Goal: Check status: Check status

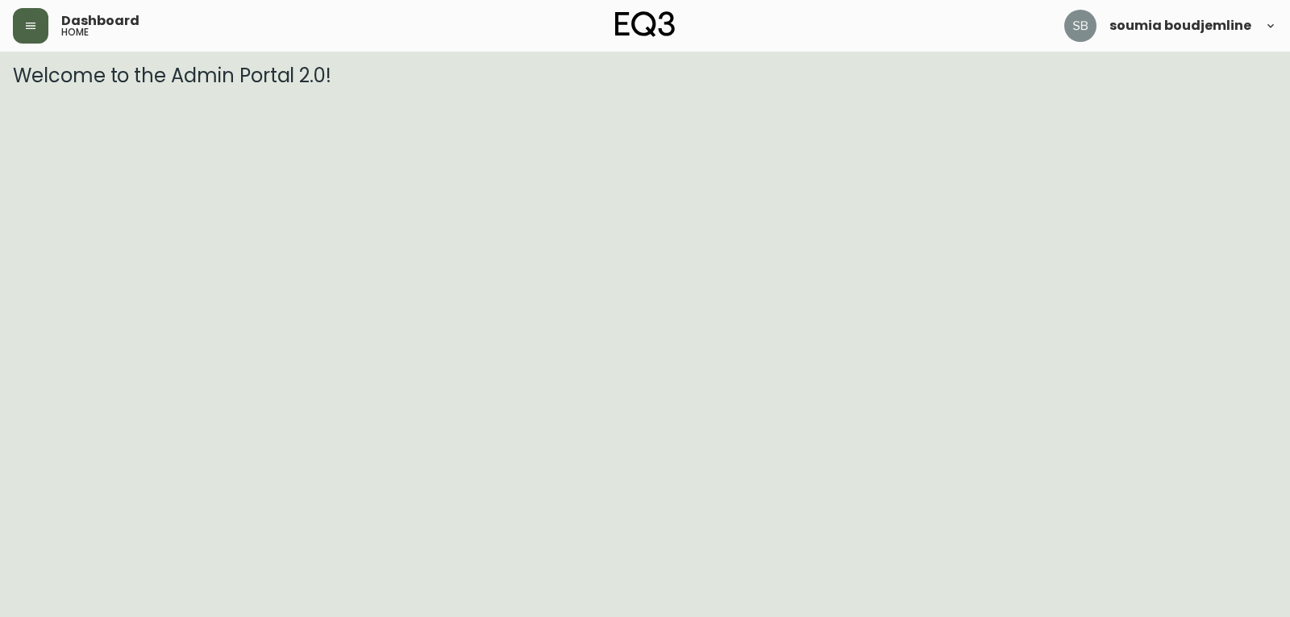
click at [20, 18] on button "button" at bounding box center [30, 25] width 35 height 35
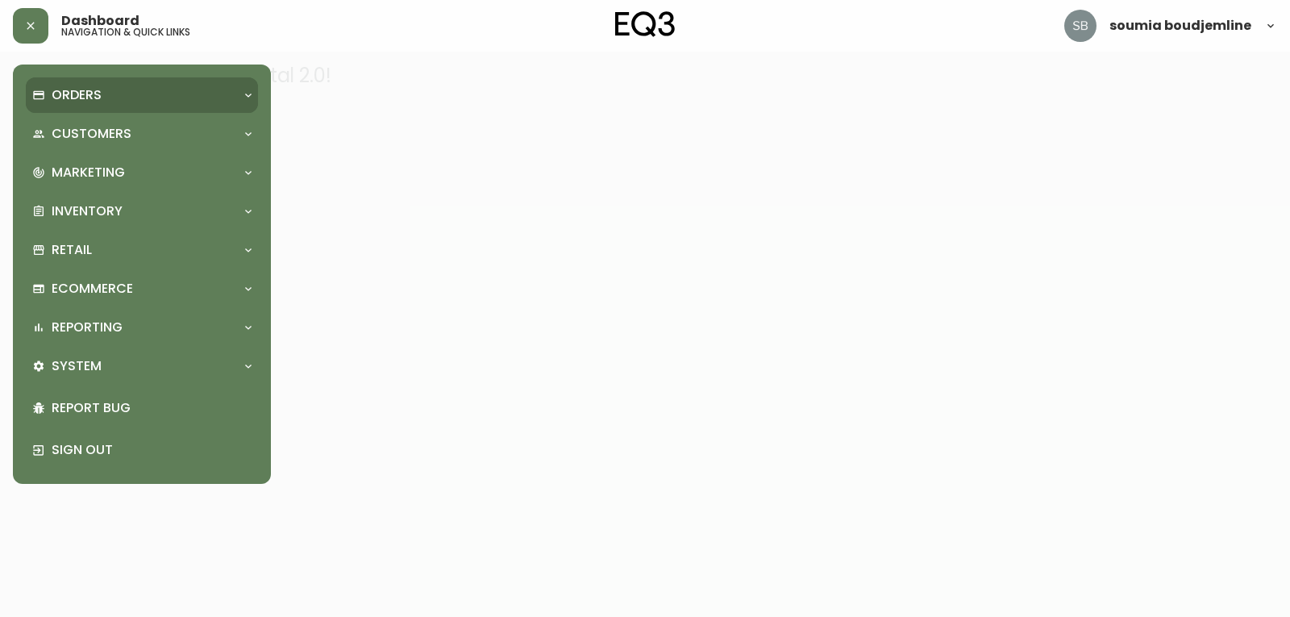
click at [76, 96] on p "Orders" at bounding box center [77, 95] width 50 height 18
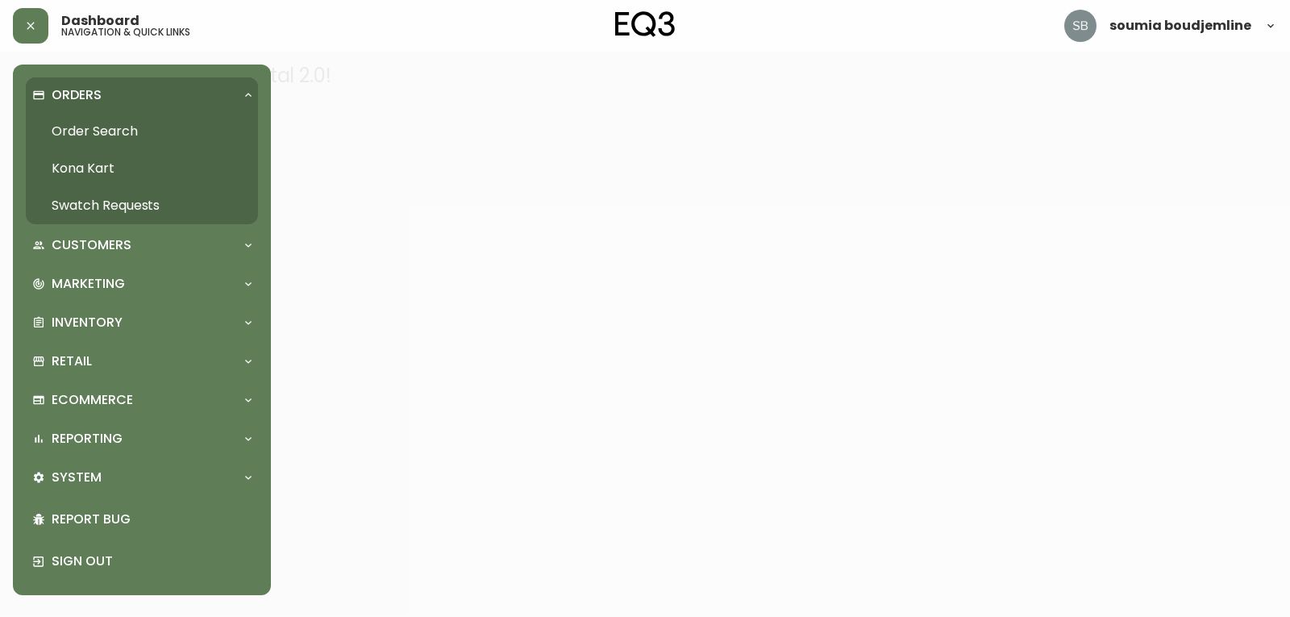
click at [109, 131] on link "Order Search" at bounding box center [142, 131] width 232 height 37
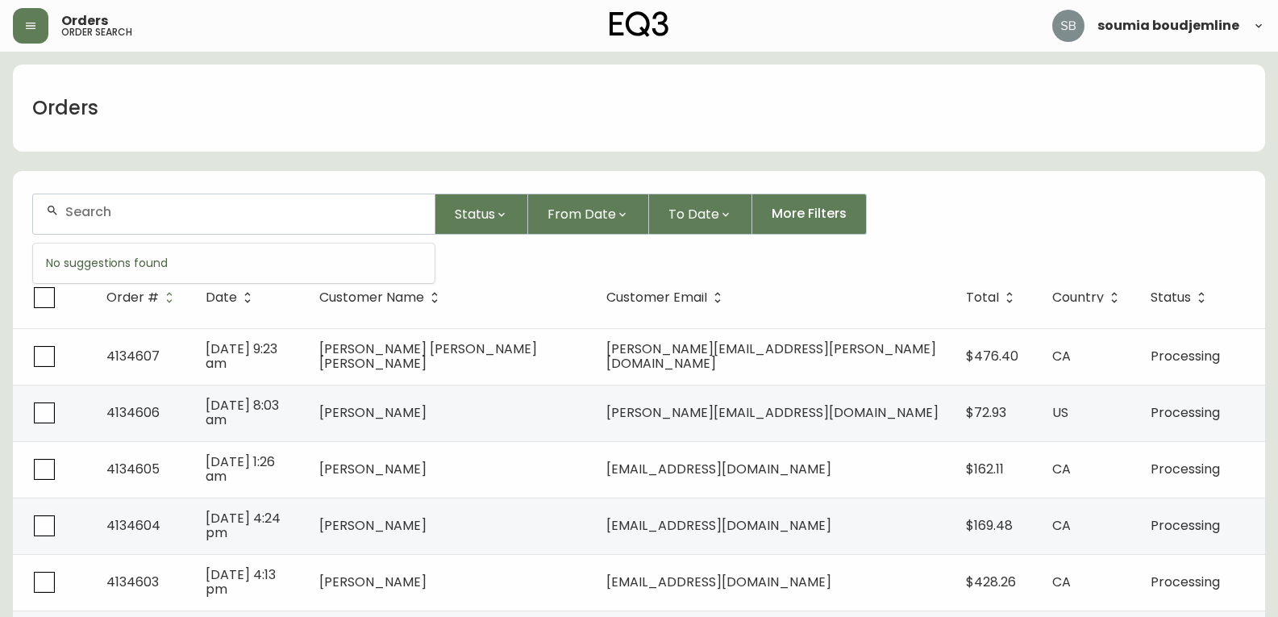
click at [100, 217] on input "text" at bounding box center [243, 211] width 356 height 15
paste input "4134353"
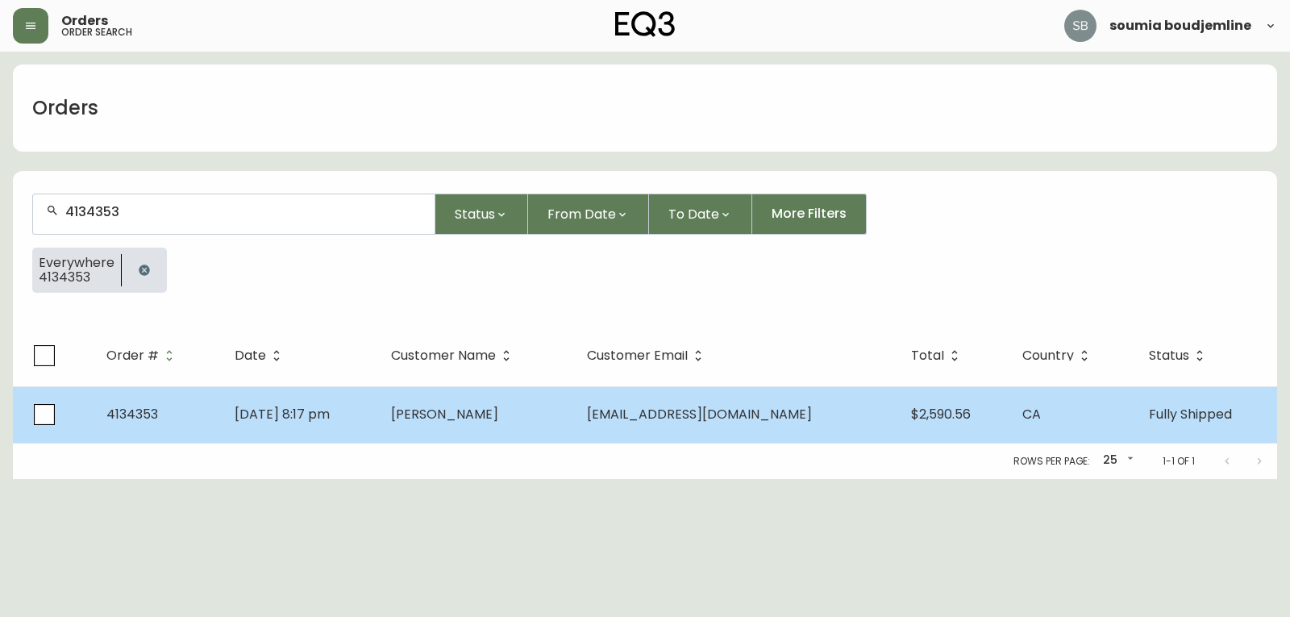
type input "4134353"
click at [474, 410] on span "[PERSON_NAME]" at bounding box center [444, 414] width 107 height 19
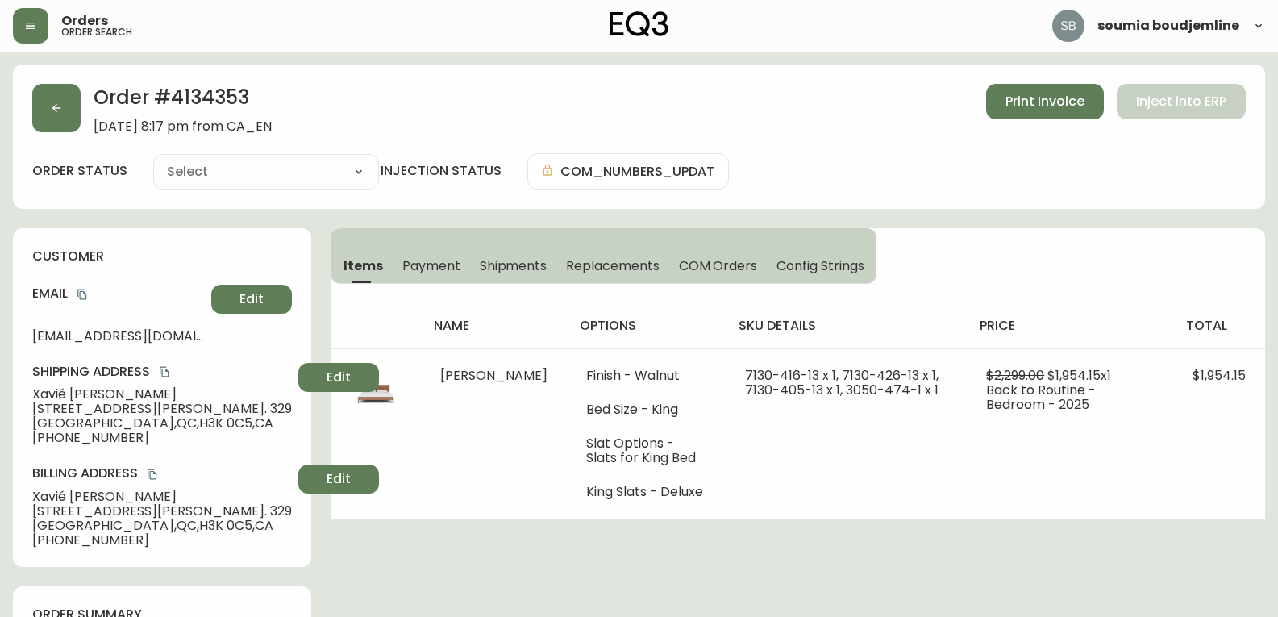
type input "Fully Shipped"
select select "FULLY_SHIPPED"
drag, startPoint x: 118, startPoint y: 435, endPoint x: 16, endPoint y: 437, distance: 101.6
click at [16, 437] on div "customer Email [EMAIL_ADDRESS][DOMAIN_NAME] Edit Shipping Address [GEOGRAPHIC_D…" at bounding box center [162, 397] width 298 height 339
copy span "[PHONE_NUMBER]"
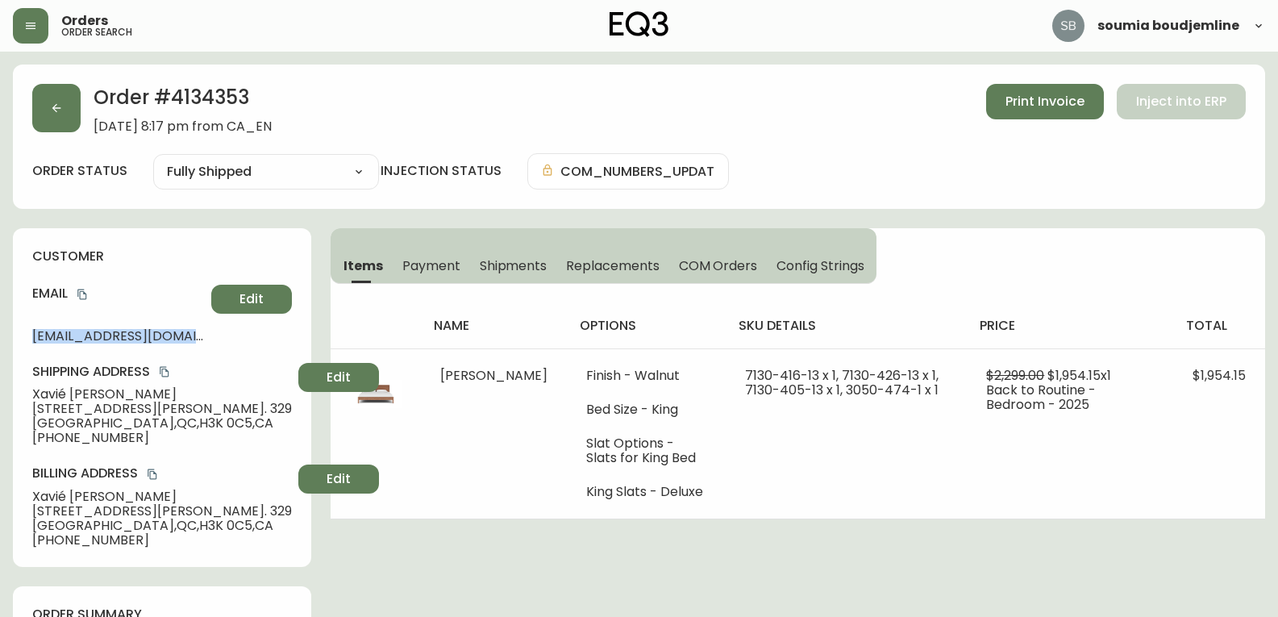
drag, startPoint x: 210, startPoint y: 336, endPoint x: 9, endPoint y: 332, distance: 200.8
copy span "[EMAIL_ADDRESS]."
click at [251, 298] on span "Edit" at bounding box center [251, 299] width 24 height 18
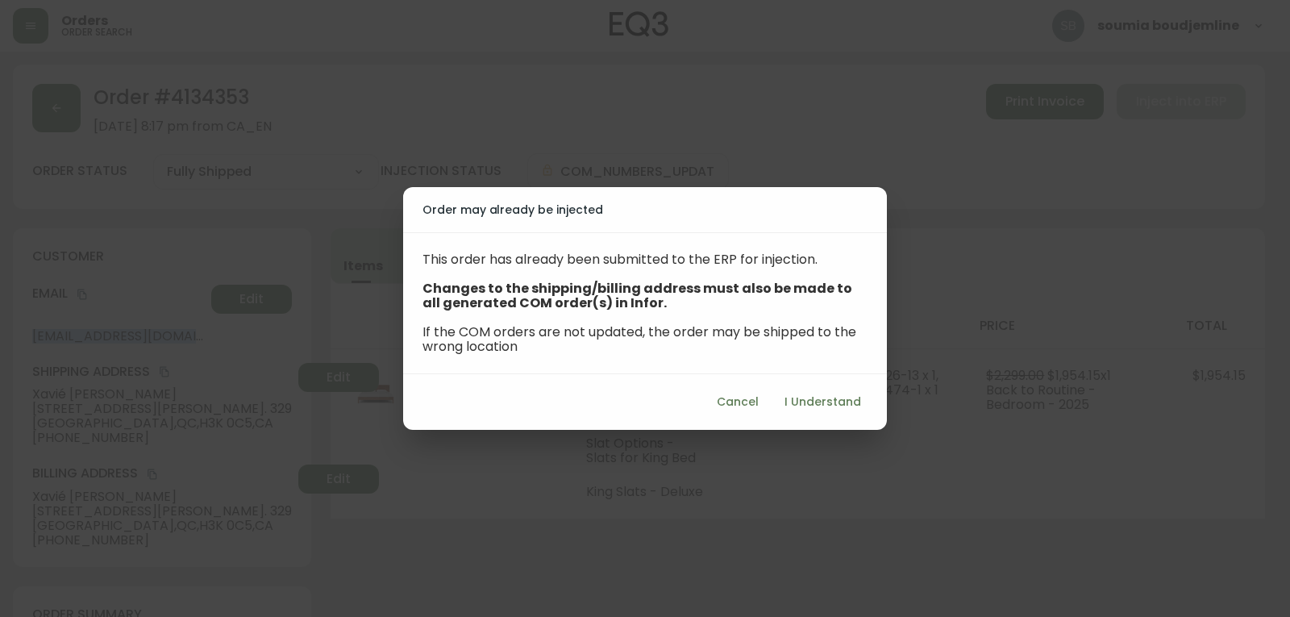
click at [816, 401] on span "I Understand" at bounding box center [822, 402] width 77 height 20
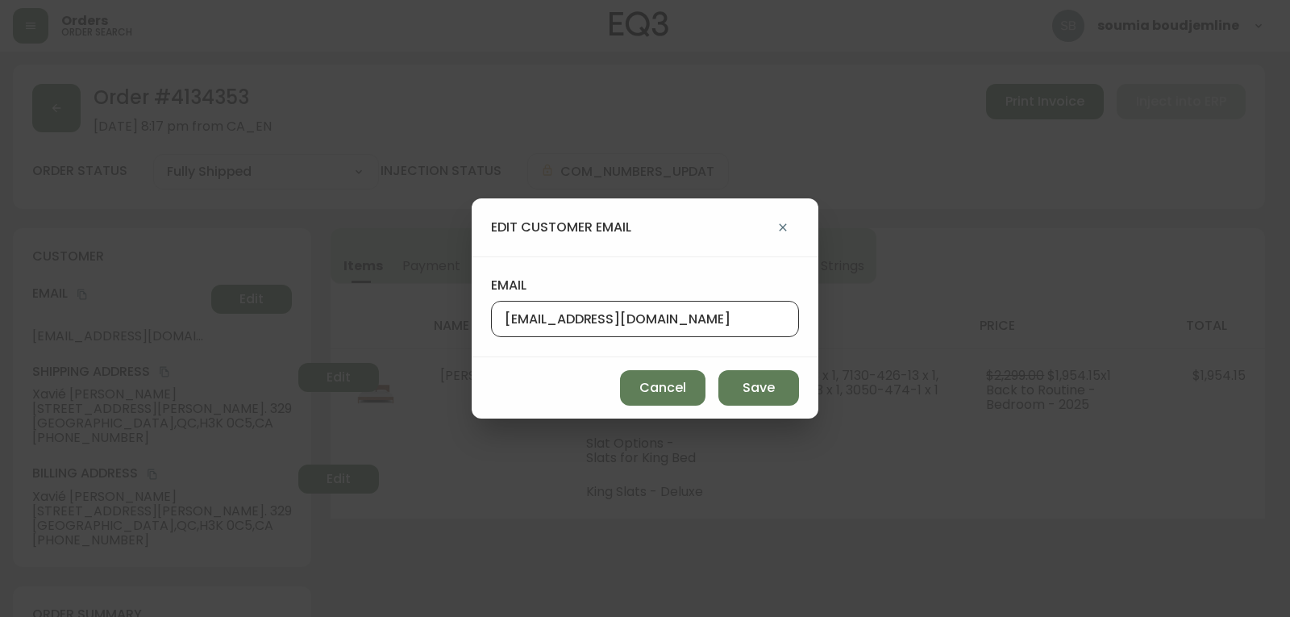
drag, startPoint x: 730, startPoint y: 322, endPoint x: 487, endPoint y: 315, distance: 243.6
click at [487, 315] on div "email [EMAIL_ADDRESS][DOMAIN_NAME]" at bounding box center [645, 306] width 347 height 101
drag, startPoint x: 686, startPoint y: 387, endPoint x: 522, endPoint y: 389, distance: 164.5
click at [686, 387] on button "Cancel" at bounding box center [662, 387] width 85 height 35
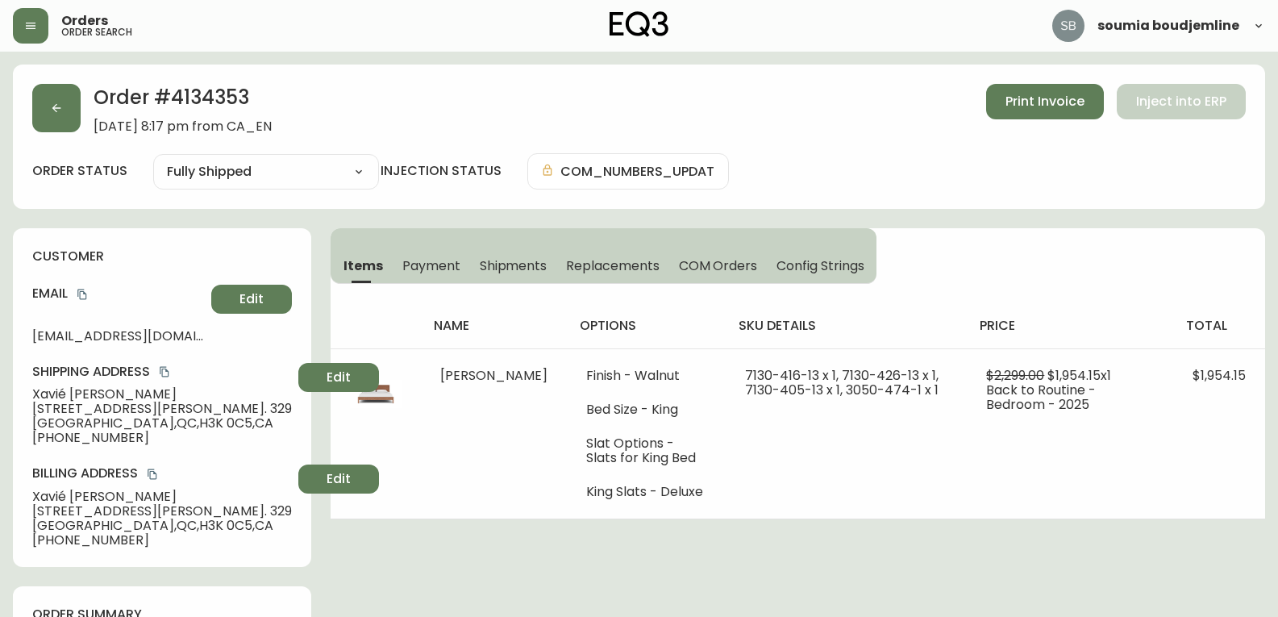
drag, startPoint x: 175, startPoint y: 389, endPoint x: 24, endPoint y: 387, distance: 150.8
click at [24, 387] on div "customer Email [EMAIL_ADDRESS][DOMAIN_NAME] Edit Shipping Address [GEOGRAPHIC_D…" at bounding box center [162, 397] width 298 height 339
copy span "[PERSON_NAME]"
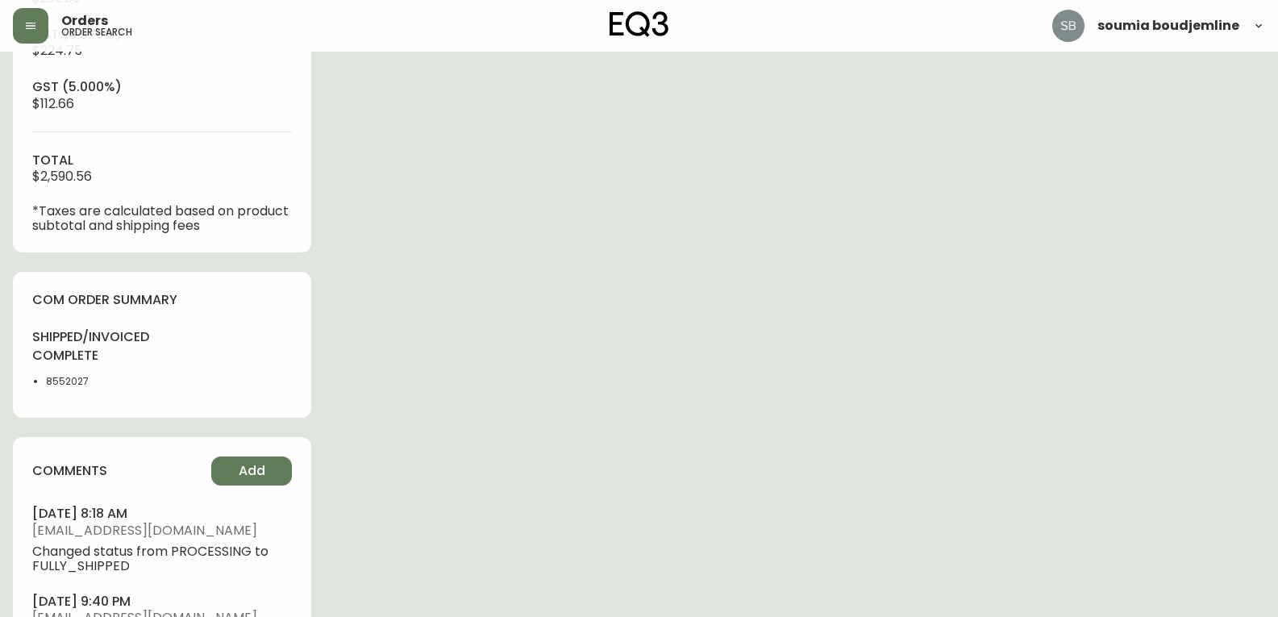
scroll to position [726, 0]
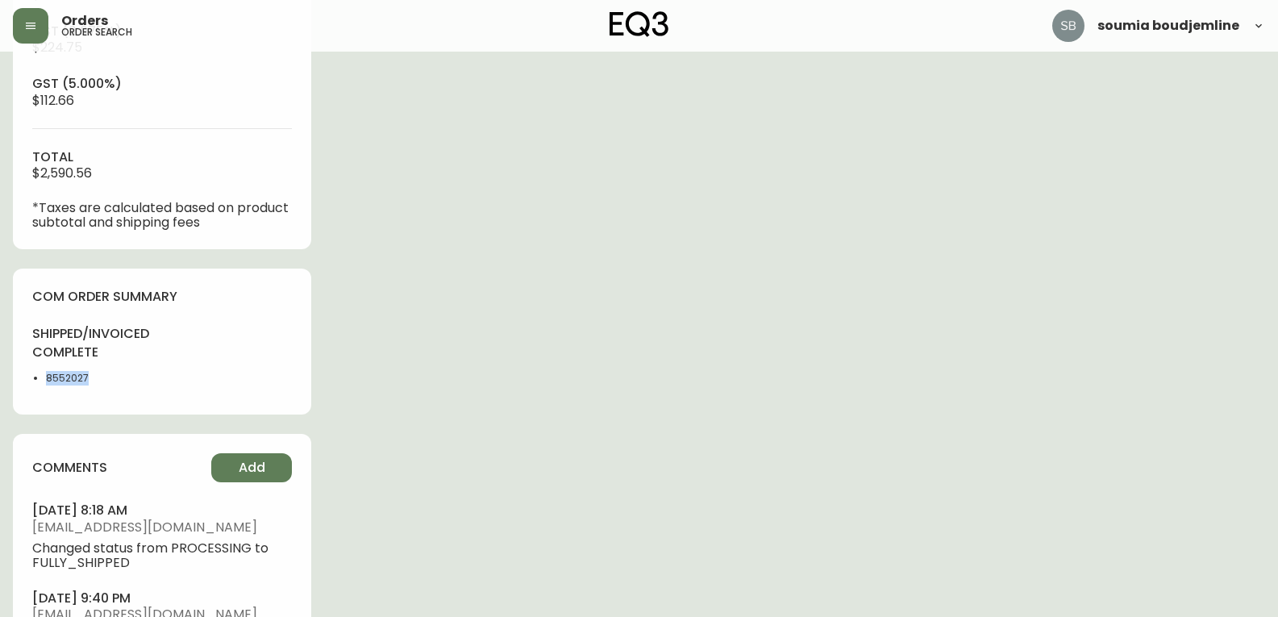
drag, startPoint x: 95, startPoint y: 372, endPoint x: 22, endPoint y: 379, distance: 73.7
click at [22, 379] on div "com order summary shipped/invoiced complete 8552027" at bounding box center [162, 341] width 298 height 146
copy li "8552027"
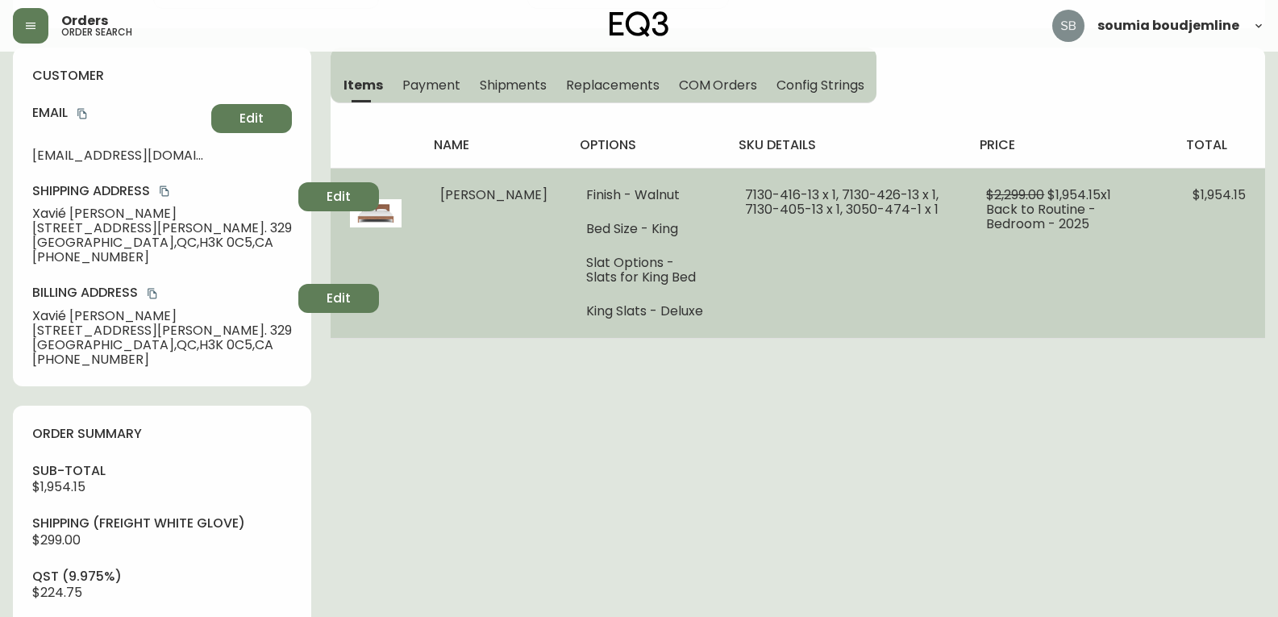
scroll to position [161, 0]
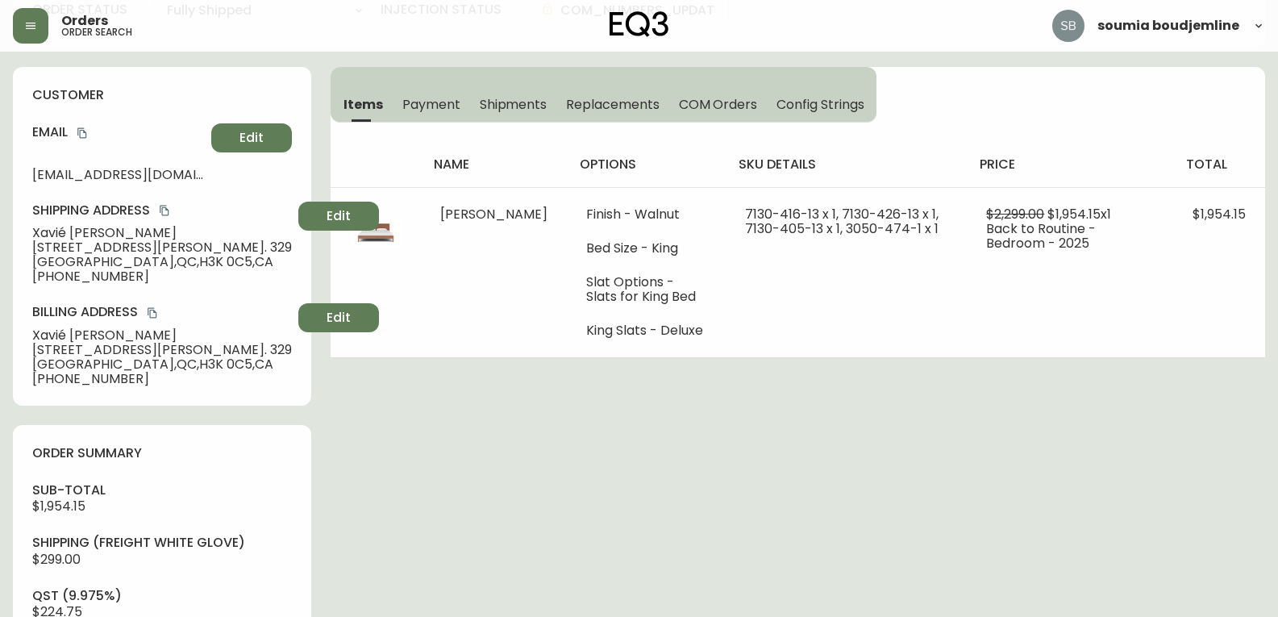
click at [73, 472] on div "order summary sub-total $1,954.15 Shipping ( Freight White Glove ) $299.00 qst …" at bounding box center [162, 619] width 298 height 389
drag, startPoint x: 64, startPoint y: 337, endPoint x: 27, endPoint y: 332, distance: 38.2
click at [27, 332] on div "customer Email [EMAIL_ADDRESS][DOMAIN_NAME] Edit Shipping Address [GEOGRAPHIC_D…" at bounding box center [162, 236] width 298 height 339
copy span "Xavié"
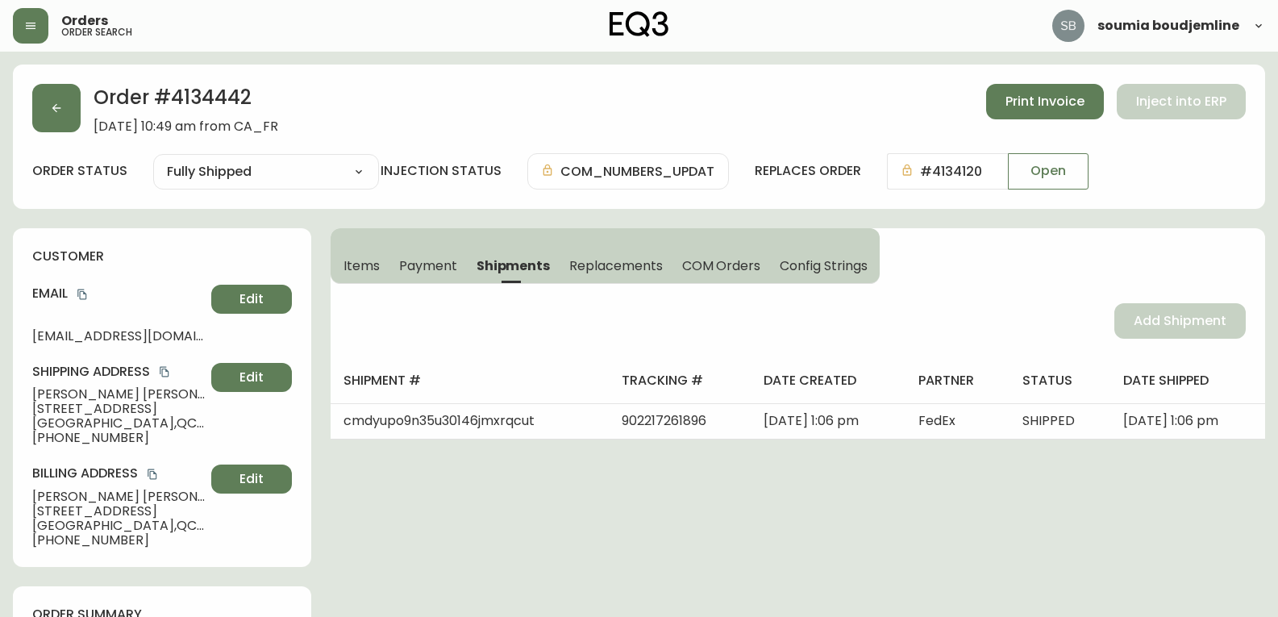
select select "FULLY_SHIPPED"
click at [68, 111] on button "button" at bounding box center [56, 108] width 48 height 48
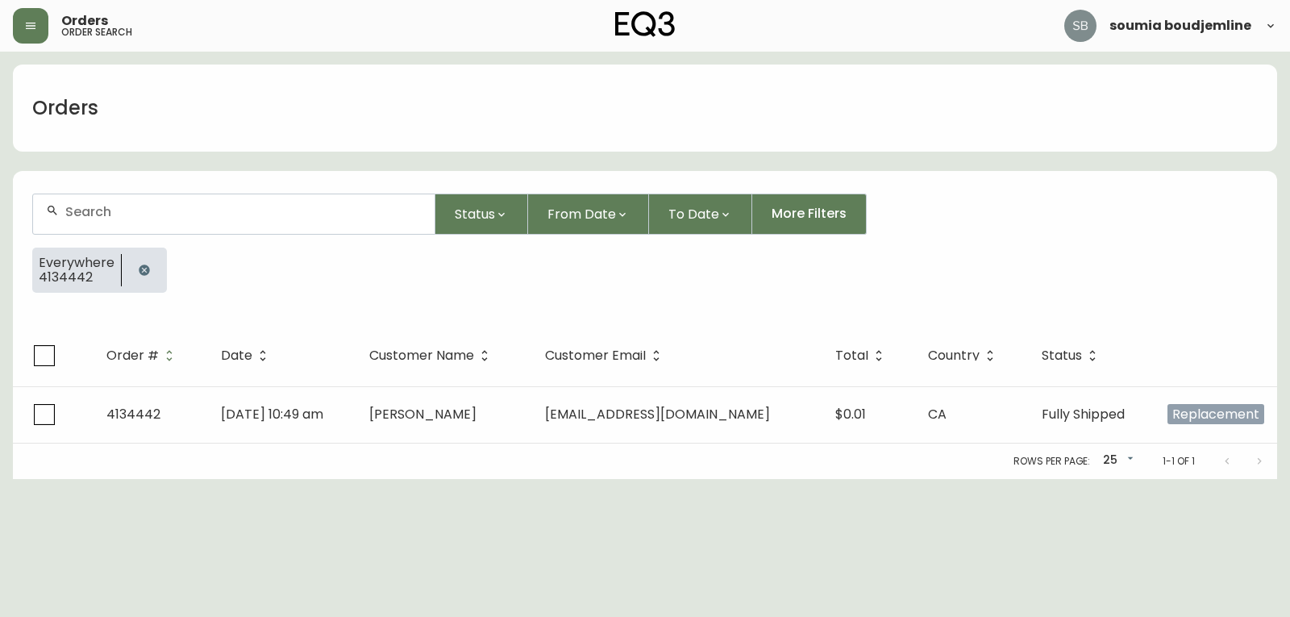
click at [155, 211] on input "text" at bounding box center [243, 211] width 356 height 15
type input "4116482"
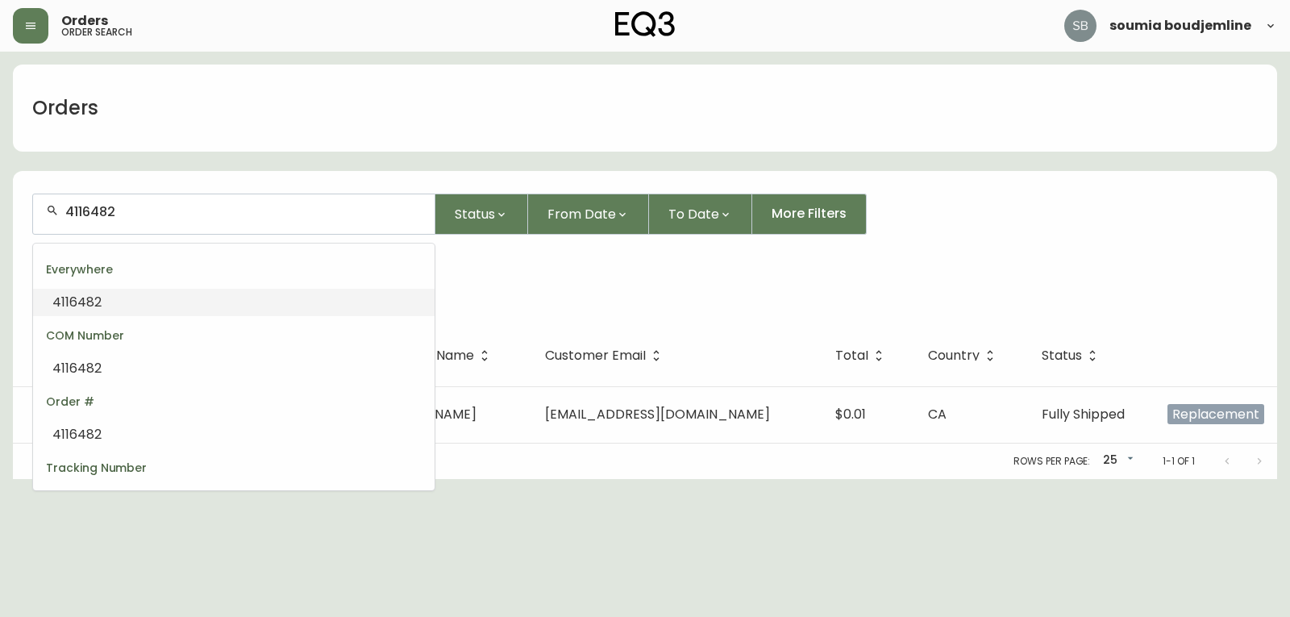
click at [171, 221] on div "4116482" at bounding box center [233, 214] width 401 height 40
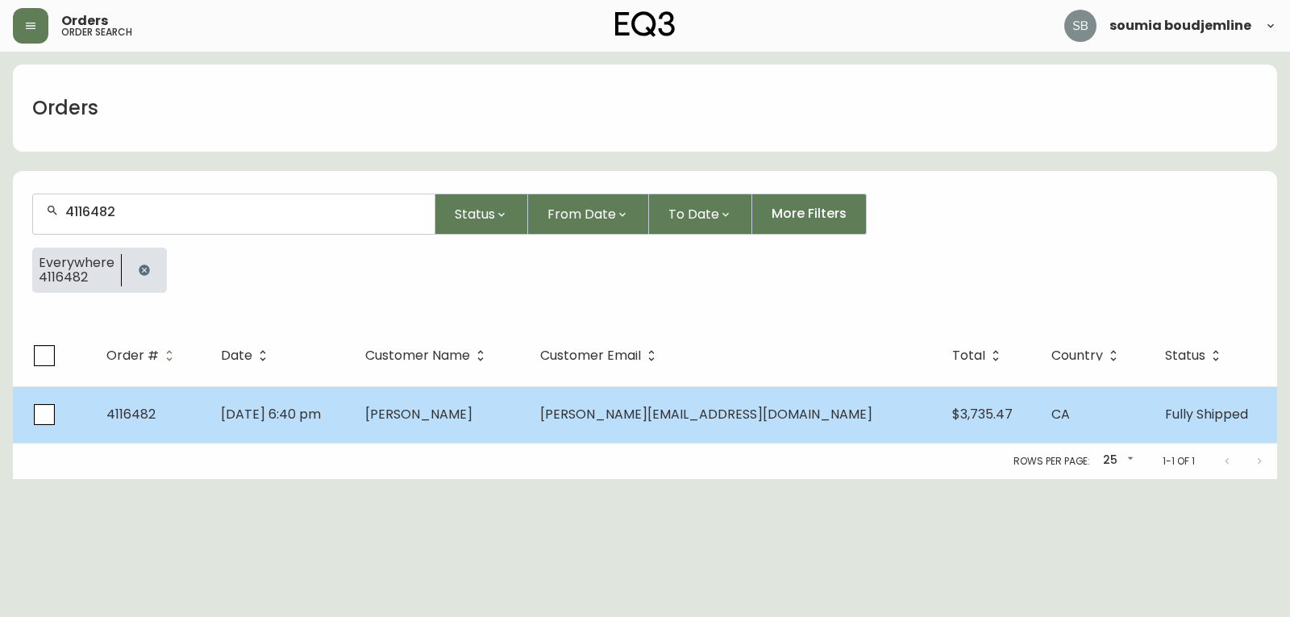
click at [472, 415] on span "Mickael Marchand" at bounding box center [418, 414] width 107 height 19
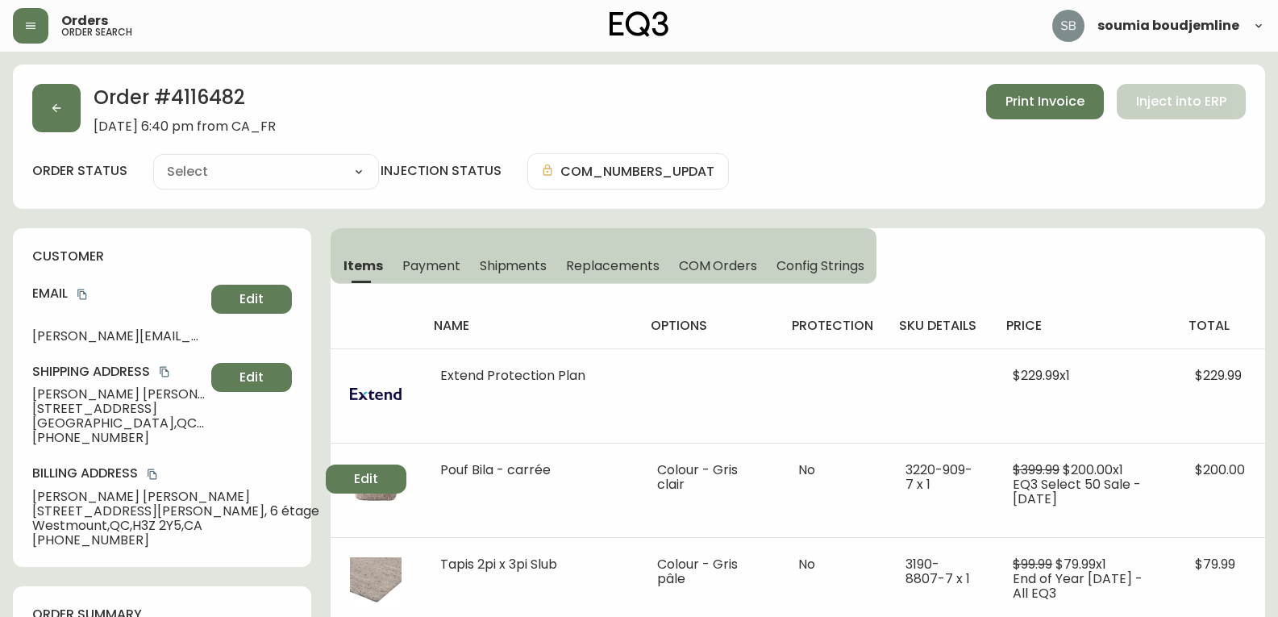
type input "Fully Shipped"
select select "FULLY_SHIPPED"
click at [1018, 115] on button "Print Invoice" at bounding box center [1045, 101] width 118 height 35
click at [45, 111] on button "button" at bounding box center [56, 108] width 48 height 48
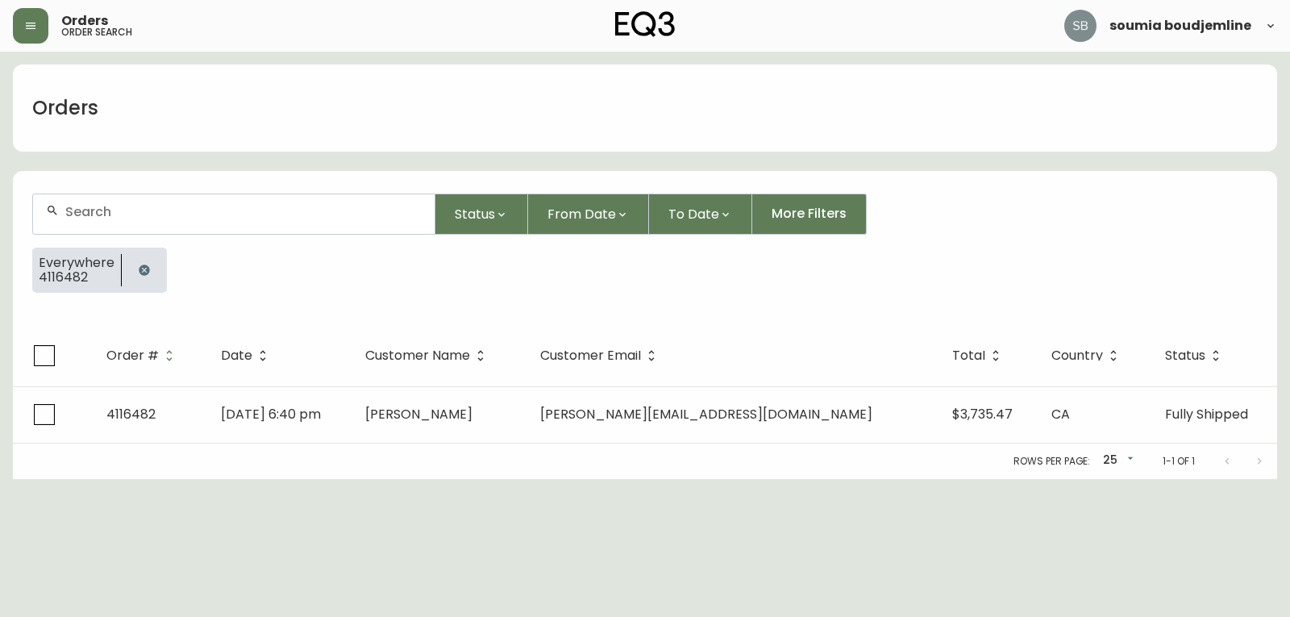
click at [108, 203] on div at bounding box center [233, 214] width 401 height 40
paste input "4132782"
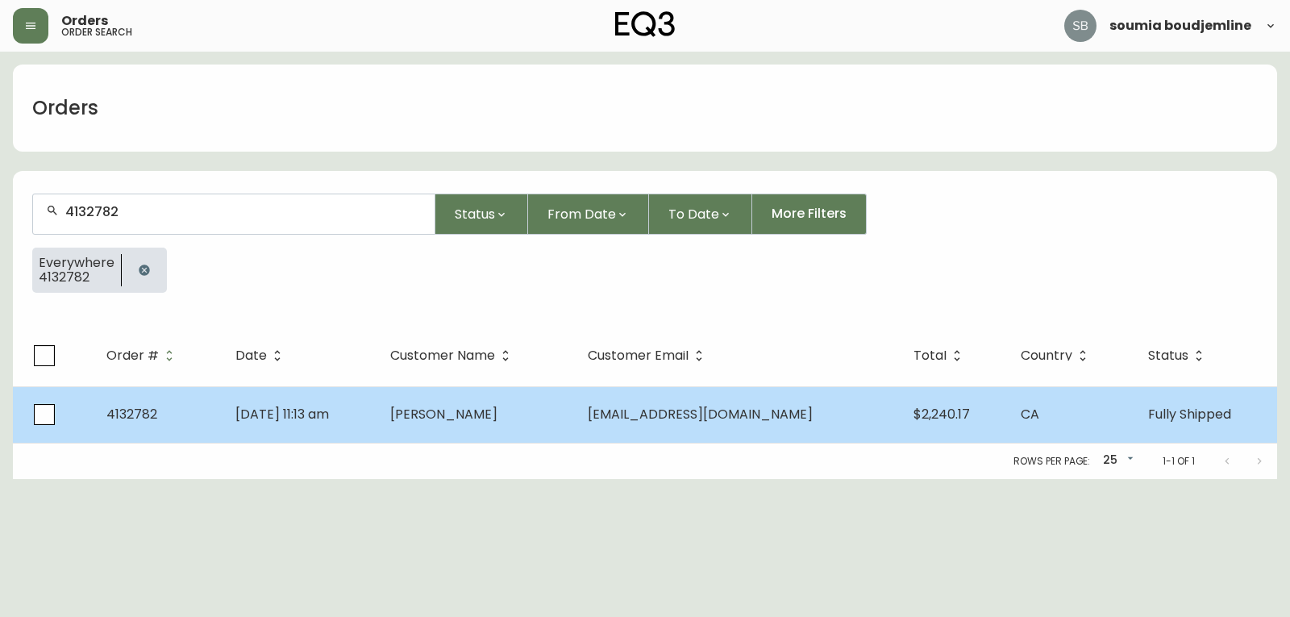
type input "4132782"
click at [497, 411] on span "Marie-Andrée Lambert" at bounding box center [443, 414] width 107 height 19
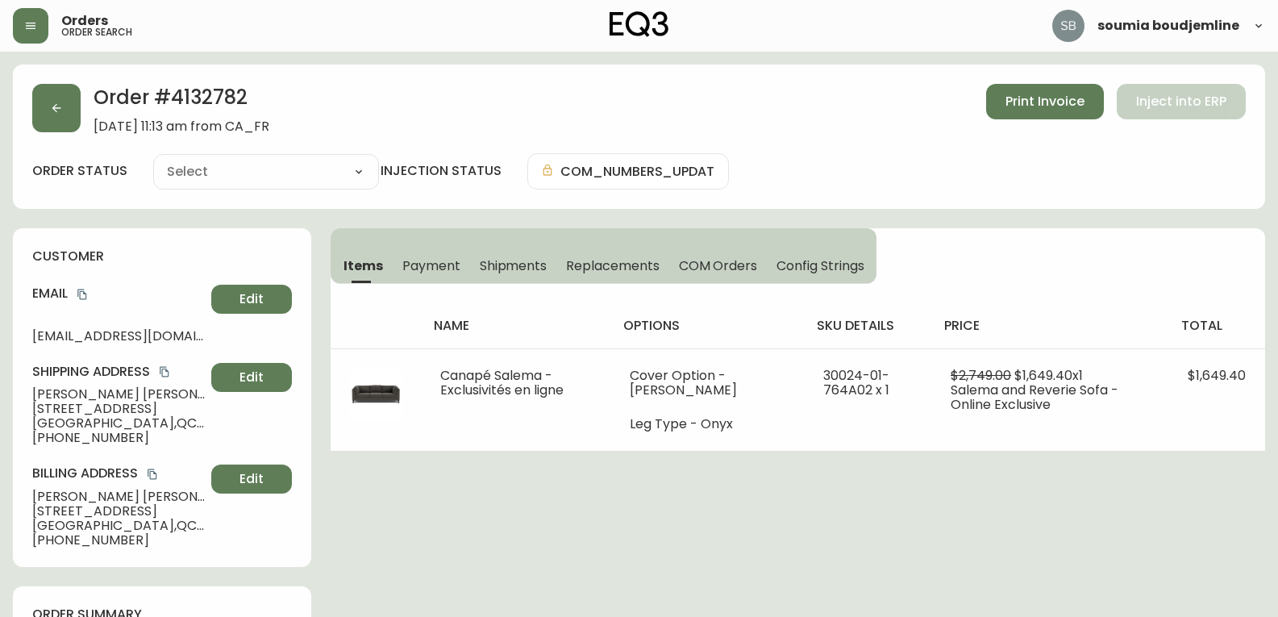
type input "Fully Shipped"
select select "FULLY_SHIPPED"
drag, startPoint x: 181, startPoint y: 393, endPoint x: 17, endPoint y: 381, distance: 164.0
click at [17, 381] on div "customer Email poitchok@hotmail.com Edit Shipping Address Marie-Andrée Lambert …" at bounding box center [162, 397] width 298 height 339
click at [95, 402] on span "5944a Boulevard Saint-Michel" at bounding box center [118, 408] width 173 height 15
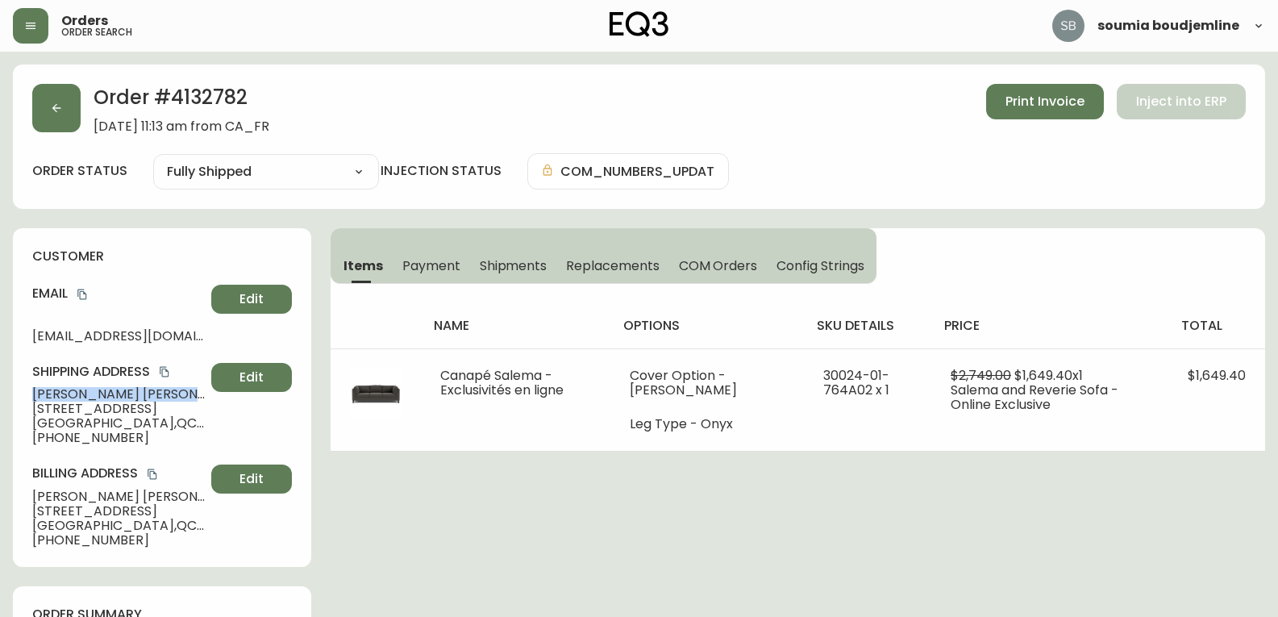
drag, startPoint x: 169, startPoint y: 396, endPoint x: 23, endPoint y: 391, distance: 146.0
click at [23, 391] on div "customer Email poitchok@hotmail.com Edit Shipping Address Marie-Andrée Lambert …" at bounding box center [162, 397] width 298 height 339
copy span "Marie-Andrée Lambert"
drag, startPoint x: 194, startPoint y: 338, endPoint x: 27, endPoint y: 330, distance: 167.1
click at [27, 330] on div "customer Email poitchok@hotmail.com Edit Shipping Address Marie-Andrée Lambert …" at bounding box center [162, 397] width 298 height 339
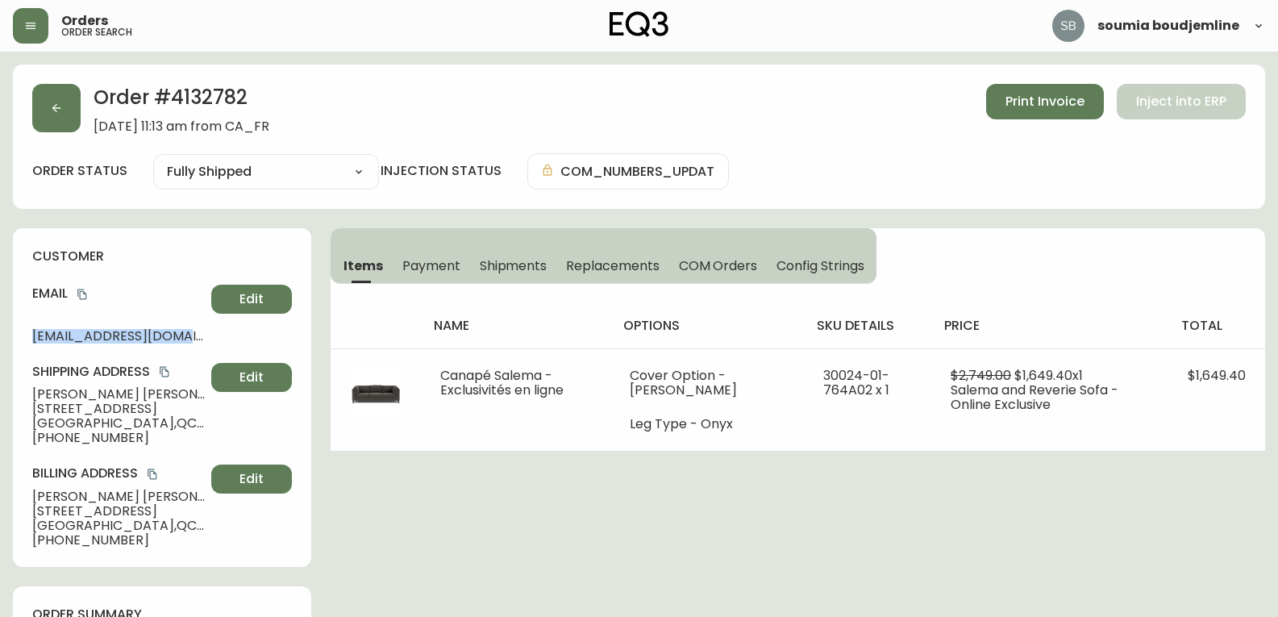
copy span "poitchok@hotmail.com"
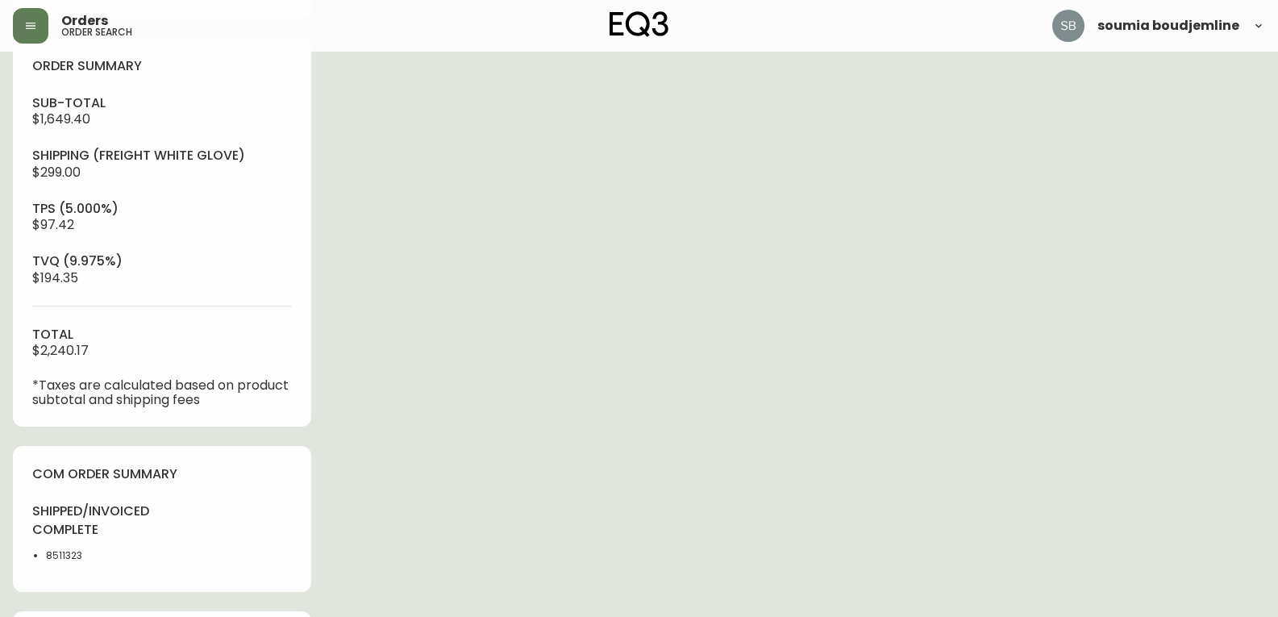
scroll to position [645, 0]
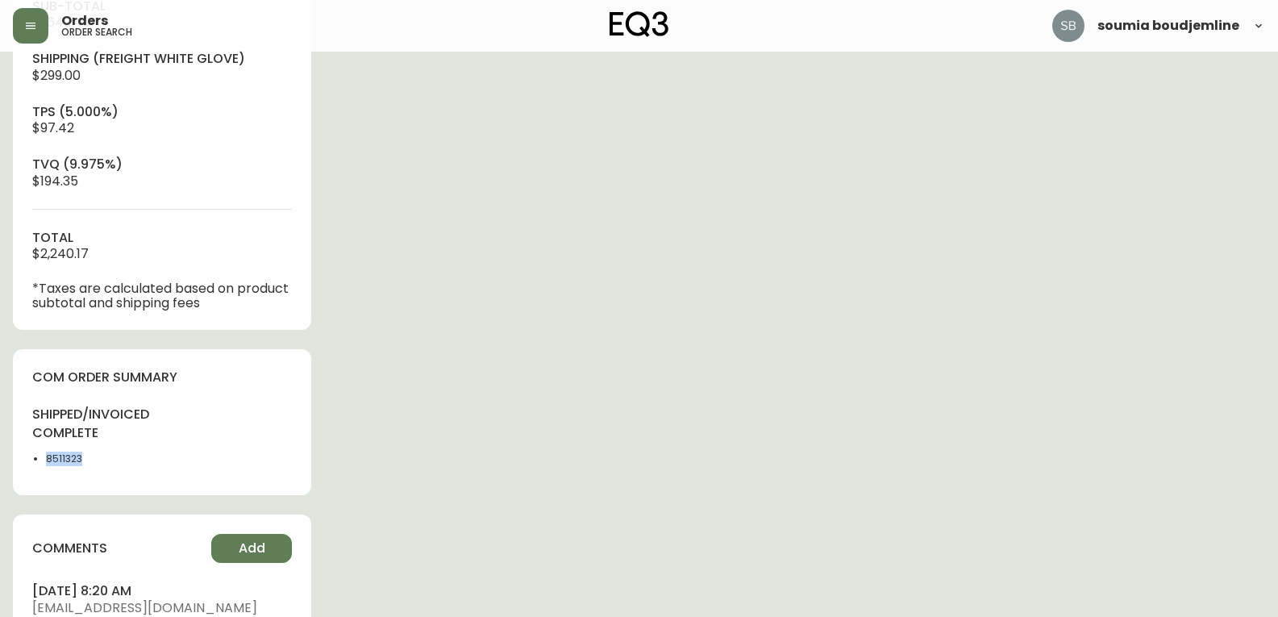
drag, startPoint x: 85, startPoint y: 457, endPoint x: 33, endPoint y: 461, distance: 51.8
click at [46, 461] on li "8511323" at bounding box center [99, 458] width 106 height 15
copy li "8511323"
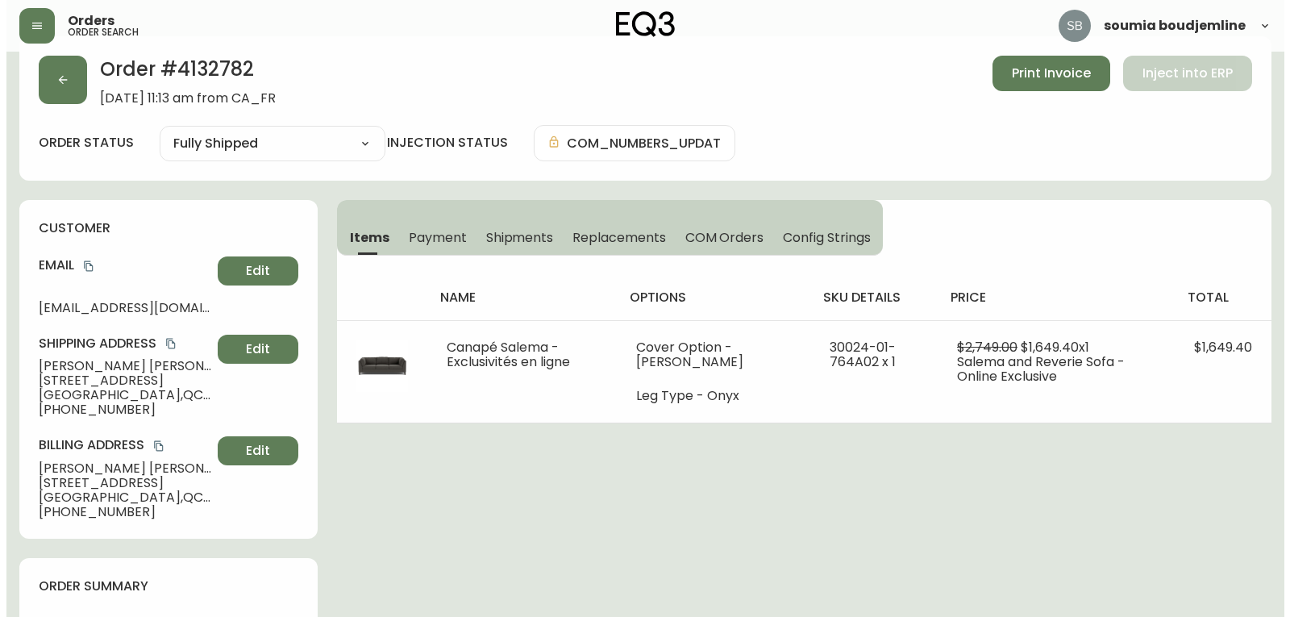
scroll to position [0, 0]
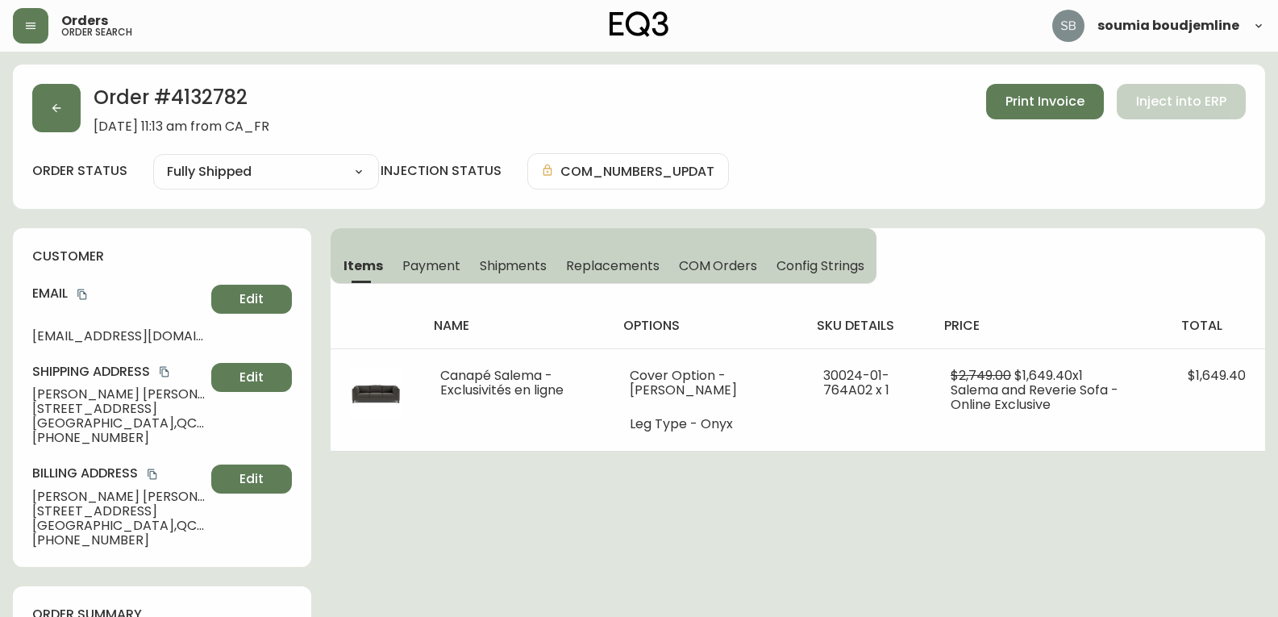
click at [505, 266] on span "Shipments" at bounding box center [514, 265] width 68 height 17
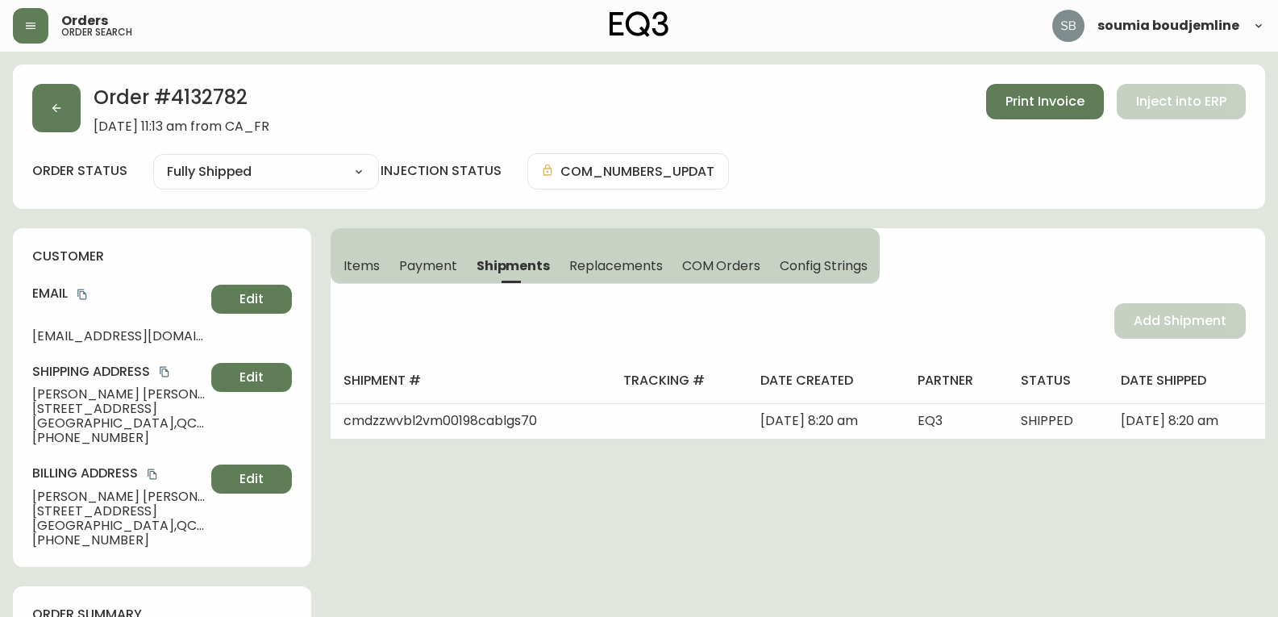
click at [359, 268] on span "Items" at bounding box center [361, 265] width 36 height 17
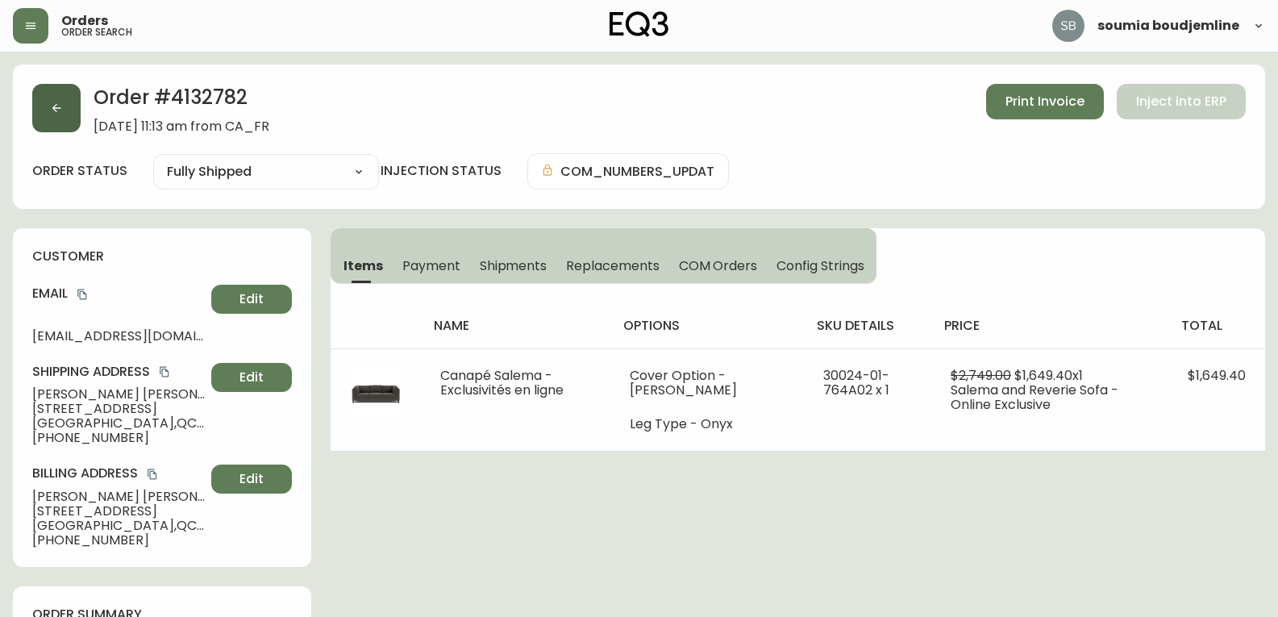
click at [57, 99] on button "button" at bounding box center [56, 108] width 48 height 48
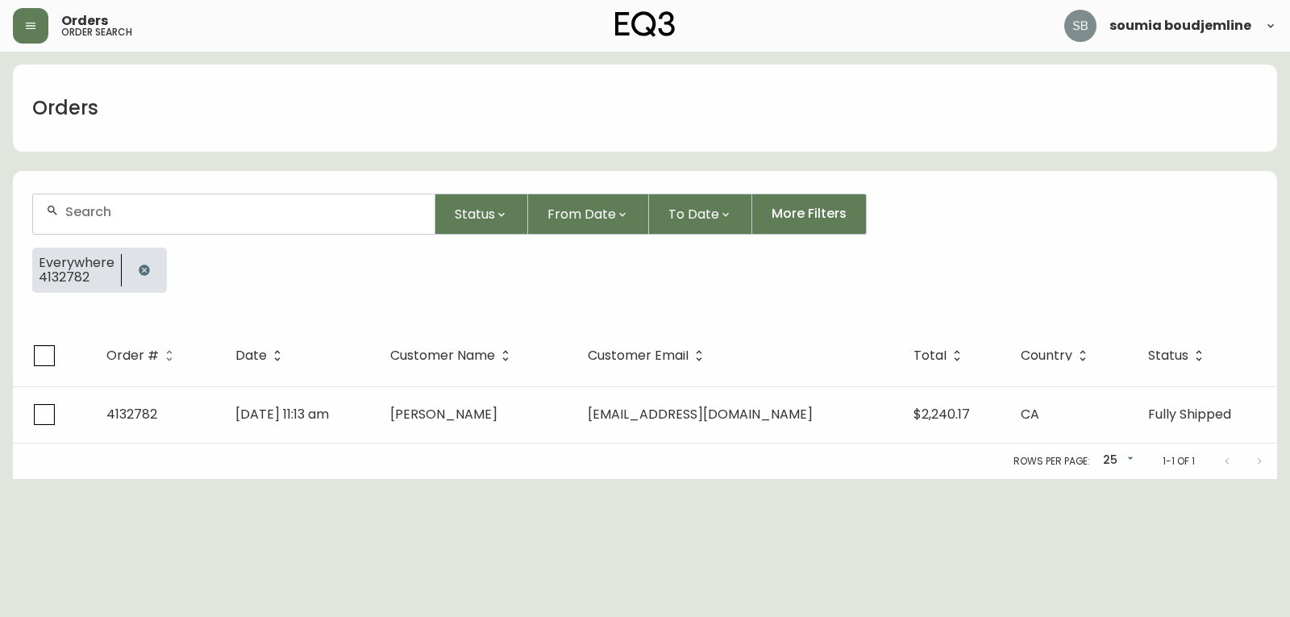
click at [92, 201] on div at bounding box center [233, 214] width 401 height 40
paste input "514 707-2430"
type input "514 707-2430"
click at [56, 479] on html "Orders order search soumia boudjemline Orders 514 707-2430 Status From Date To …" at bounding box center [645, 239] width 1290 height 479
drag, startPoint x: 41, startPoint y: 493, endPoint x: 56, endPoint y: 493, distance: 14.5
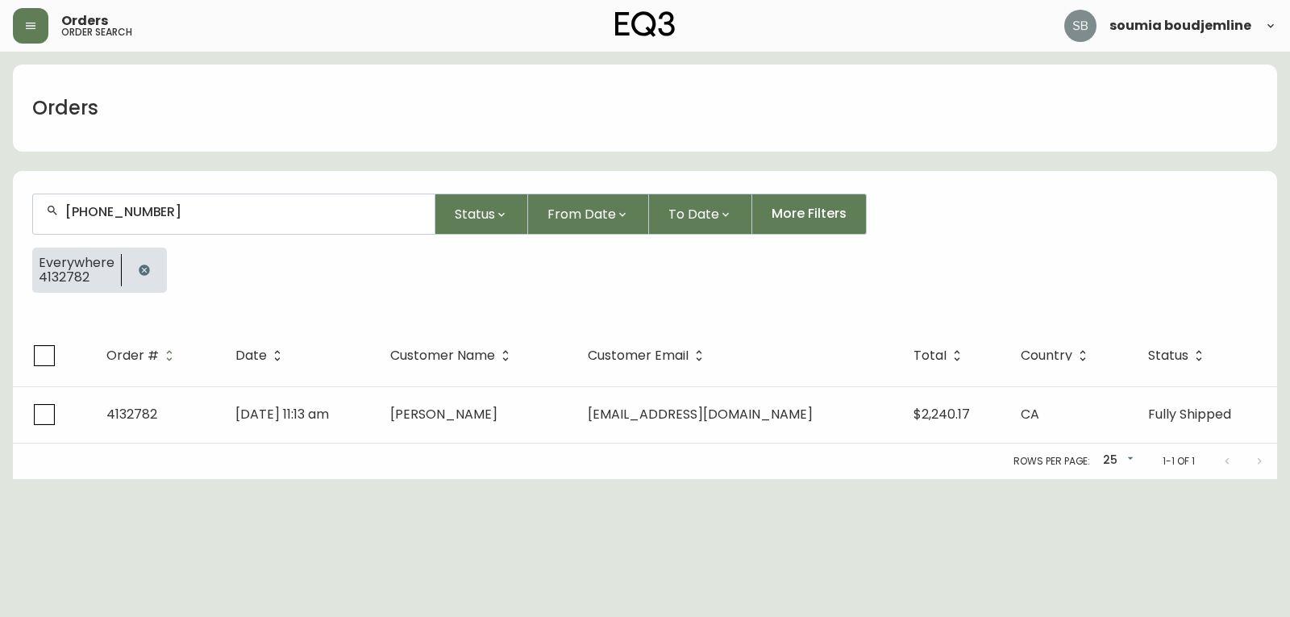
click at [41, 479] on html "Orders order search soumia boudjemline Orders 514 707-2430 Status From Date To …" at bounding box center [645, 239] width 1290 height 479
